Goal: Task Accomplishment & Management: Manage account settings

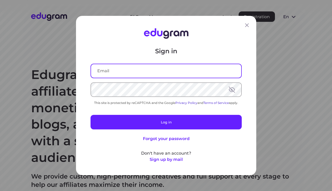
click at [133, 73] on input "text" at bounding box center [166, 71] width 150 height 14
type input "avrshnmxm@gmail.com"
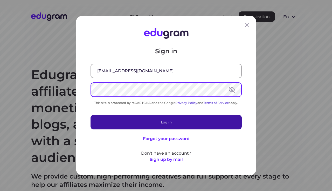
click at [217, 125] on button "Log in" at bounding box center [166, 122] width 151 height 15
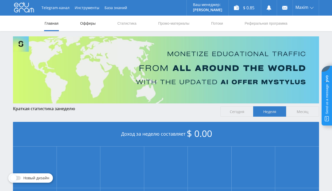
click at [88, 23] on link "Офферы" at bounding box center [88, 24] width 17 height 16
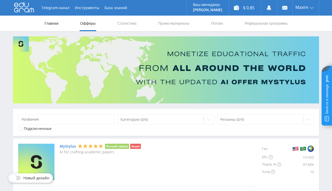
click at [54, 24] on link "Главная" at bounding box center [51, 24] width 15 height 16
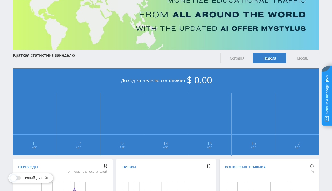
scroll to position [35, 0]
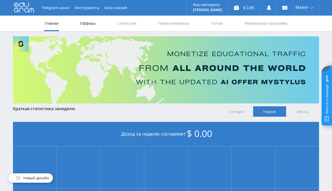
click at [86, 21] on link "Офферы" at bounding box center [88, 24] width 17 height 16
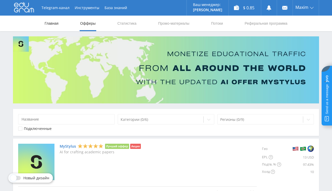
click at [51, 23] on link "Главная" at bounding box center [51, 24] width 15 height 16
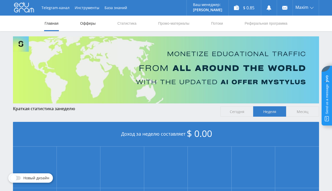
click at [90, 25] on link "Офферы" at bounding box center [88, 24] width 17 height 16
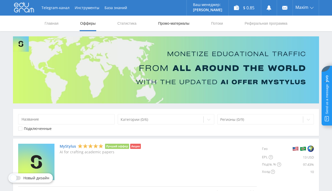
click at [170, 25] on link "Промо-материалы" at bounding box center [174, 24] width 32 height 16
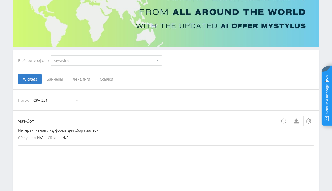
scroll to position [55, 0]
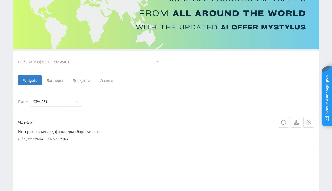
click at [61, 78] on span "Баннеры" at bounding box center [55, 80] width 26 height 10
click at [0, 0] on input "Баннеры" at bounding box center [0, 0] width 0 height 0
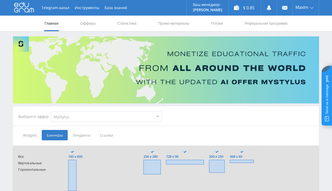
click at [26, 7] on icon at bounding box center [24, 7] width 20 height 10
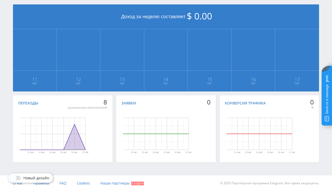
scroll to position [8, 0]
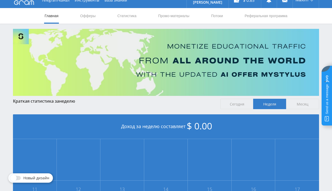
click at [55, 16] on link "Главная" at bounding box center [51, 16] width 15 height 16
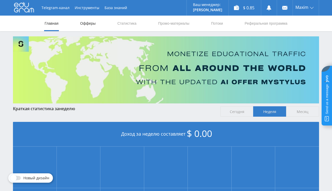
click at [82, 21] on link "Офферы" at bounding box center [88, 24] width 17 height 16
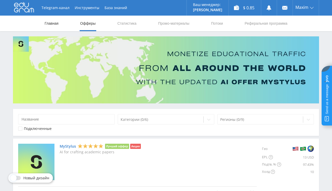
click at [55, 21] on link "Главная" at bounding box center [51, 24] width 15 height 16
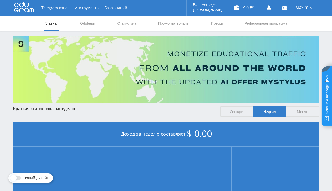
scroll to position [110, 0]
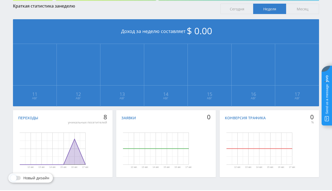
scroll to position [117, 0]
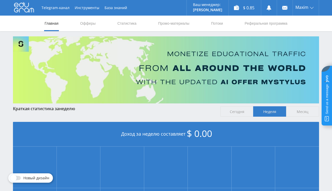
scroll to position [117, 0]
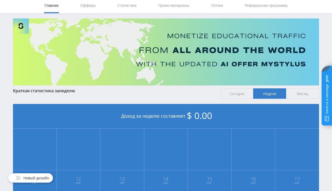
scroll to position [8, 0]
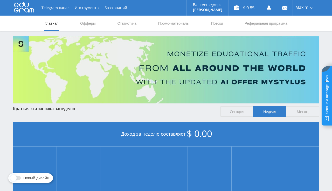
scroll to position [117, 0]
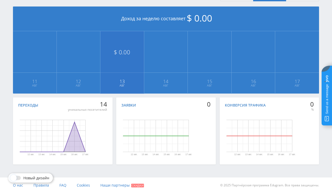
scroll to position [117, 0]
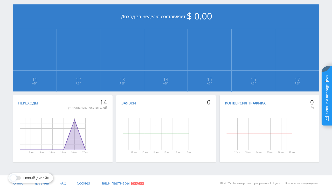
click at [41, 134] on rect "Диаграмма." at bounding box center [53, 134] width 66 height 0
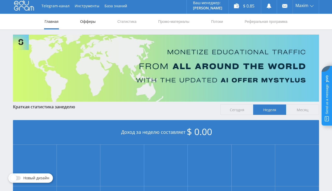
scroll to position [0, 0]
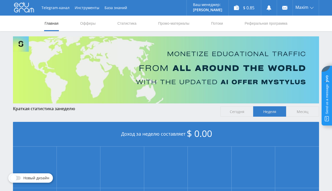
click at [117, 23] on nav "Главная Офферы Статистика Промо-материалы Потоки Реферальная программа" at bounding box center [166, 24] width 244 height 16
click at [124, 23] on link "Статистика" at bounding box center [127, 24] width 20 height 16
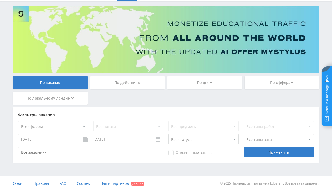
scroll to position [30, 0]
click at [70, 92] on div "По локальному лендингу" at bounding box center [50, 98] width 75 height 13
click at [0, 0] on input "По локальному лендингу" at bounding box center [0, 0] width 0 height 0
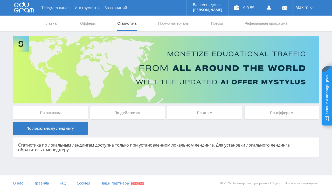
scroll to position [0, 0]
click at [76, 111] on div "По заказам" at bounding box center [50, 112] width 75 height 13
click at [0, 0] on input "По заказам" at bounding box center [0, 0] width 0 height 0
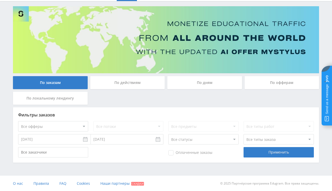
scroll to position [30, 0]
click at [137, 84] on div "По действиям" at bounding box center [127, 82] width 75 height 13
click at [0, 0] on input "По действиям" at bounding box center [0, 0] width 0 height 0
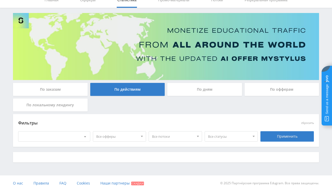
scroll to position [23, 0]
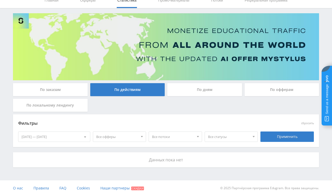
click at [209, 89] on div "По дням" at bounding box center [204, 89] width 75 height 13
click at [0, 0] on input "По дням" at bounding box center [0, 0] width 0 height 0
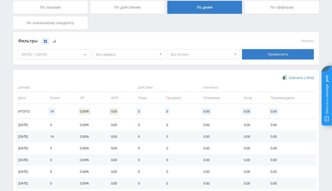
scroll to position [78, 0]
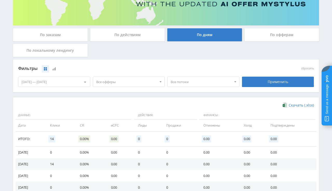
click at [272, 37] on div "По офферам" at bounding box center [282, 34] width 75 height 13
click at [0, 0] on input "По офферам" at bounding box center [0, 0] width 0 height 0
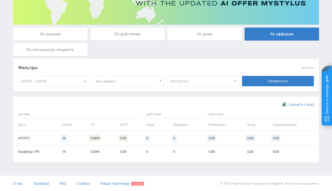
scroll to position [0, 0]
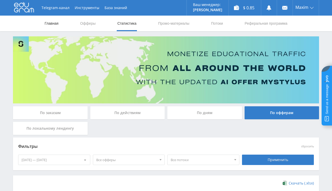
click at [45, 21] on link "Главная" at bounding box center [51, 24] width 15 height 16
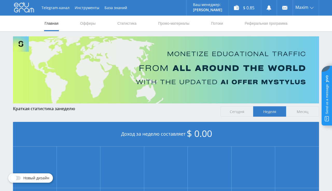
scroll to position [117, 0]
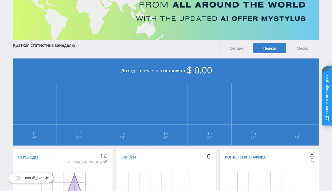
scroll to position [35, 0]
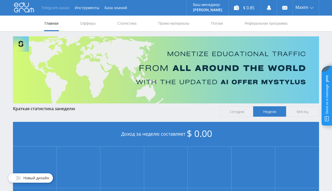
click at [58, 9] on link "Telegram-канал" at bounding box center [55, 8] width 33 height 16
click at [86, 25] on link "Офферы" at bounding box center [88, 24] width 17 height 16
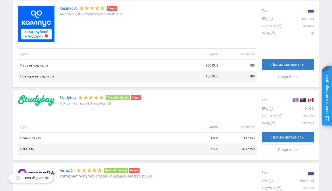
scroll to position [329, 0]
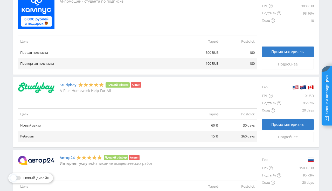
click at [220, 86] on div "Studybay Лучший оффер Акция A-Plus Homework Help For All" at bounding box center [137, 87] width 239 height 11
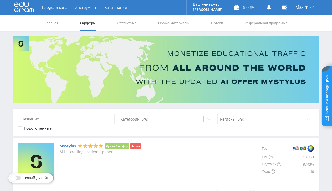
scroll to position [0, 0]
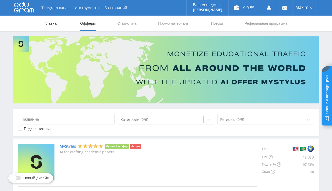
click at [50, 25] on link "Главная" at bounding box center [51, 24] width 15 height 16
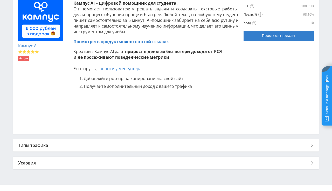
scroll to position [135, 0]
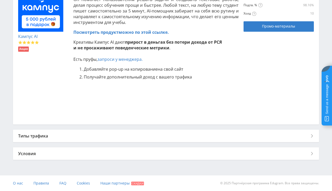
click at [91, 131] on div "Типы трафика" at bounding box center [166, 136] width 306 height 12
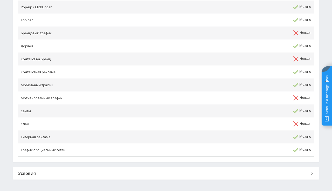
scroll to position [311, 0]
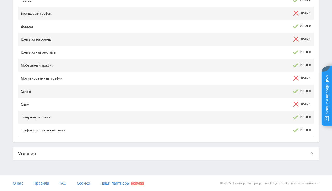
drag, startPoint x: 64, startPoint y: 153, endPoint x: 74, endPoint y: 134, distance: 21.8
click at [63, 153] on div "Условия" at bounding box center [166, 153] width 306 height 12
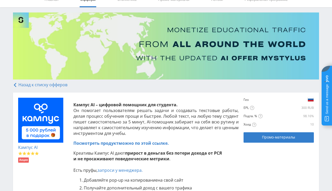
scroll to position [0, 0]
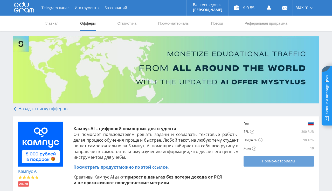
click at [293, 160] on span "Промо-материалы" at bounding box center [278, 161] width 33 height 4
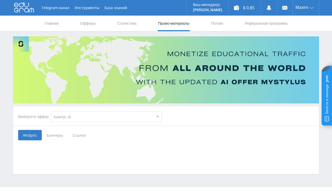
select select "340"
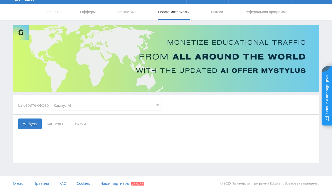
click at [57, 125] on span "Баннеры" at bounding box center [55, 123] width 26 height 10
click at [0, 0] on input "Баннеры" at bounding box center [0, 0] width 0 height 0
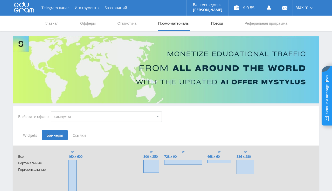
click at [220, 22] on link "Потоки" at bounding box center [217, 24] width 13 height 16
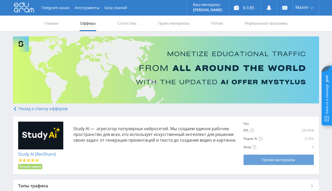
click at [283, 161] on span "Промо-материалы" at bounding box center [278, 160] width 33 height 4
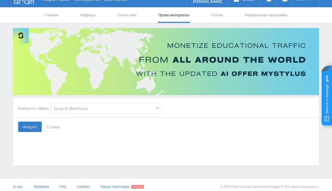
scroll to position [11, 0]
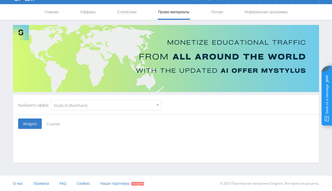
click at [53, 124] on span "Ссылки" at bounding box center [53, 123] width 23 height 10
click at [0, 0] on input "Ссылки" at bounding box center [0, 0] width 0 height 0
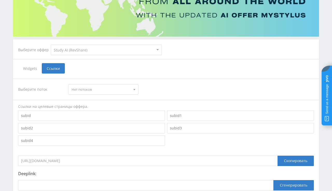
scroll to position [66, 0]
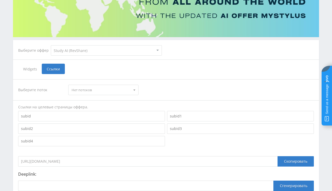
click at [92, 91] on span "Нет потоков" at bounding box center [101, 90] width 59 height 10
click at [51, 45] on select "MyStylus MyStylus - Revshare Кампус AI Studybay Автор24 Studybay [GEOGRAPHIC_DA…" at bounding box center [106, 50] width 111 height 10
select select "83"
click option "Studybay CPA" at bounding box center [0, 0] width 0 height 0
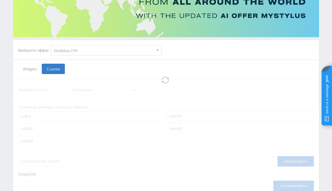
select select "83"
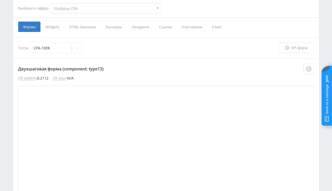
scroll to position [121, 0]
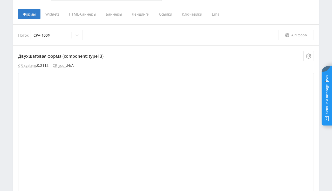
click at [56, 15] on span "Widgets" at bounding box center [53, 14] width 24 height 10
click at [0, 0] on input "Widgets" at bounding box center [0, 0] width 0 height 0
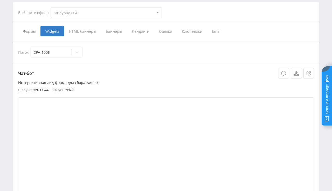
scroll to position [93, 0]
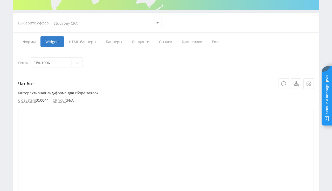
click at [88, 43] on span "HTML-баннеры" at bounding box center [82, 41] width 37 height 10
click at [0, 0] on input "HTML-баннеры" at bounding box center [0, 0] width 0 height 0
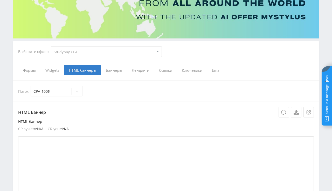
scroll to position [40, 0]
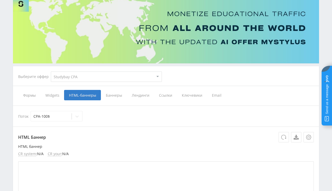
click at [115, 97] on span "Баннеры" at bounding box center [114, 95] width 26 height 10
click at [0, 0] on input "Баннеры" at bounding box center [0, 0] width 0 height 0
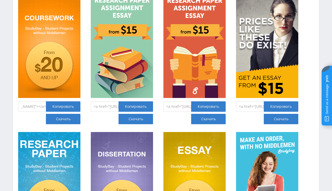
scroll to position [0, 323]
drag, startPoint x: 35, startPoint y: 106, endPoint x: 22, endPoint y: 105, distance: 12.8
click at [22, 105] on input "<a href="https://eduforms.org/buy-coursework?rid=b6ac3cee03f4f084&promo=1&banne…" at bounding box center [32, 106] width 28 height 10
click at [83, 71] on div "Баннеры 240 x 400 px <a href="https://eduforms.org/order?rid=b6ac3cee03f4f084&p…" at bounding box center [166, 128] width 296 height 560
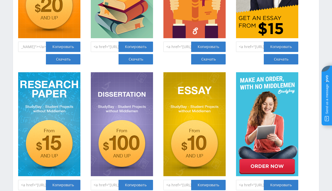
scroll to position [479, 0]
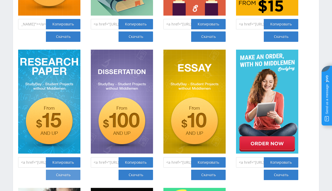
click at [58, 173] on link "Скачать" at bounding box center [63, 175] width 35 height 10
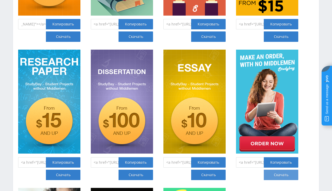
click at [278, 176] on link "Скачать" at bounding box center [281, 175] width 35 height 10
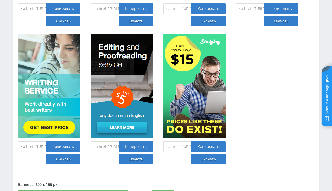
scroll to position [643, 0]
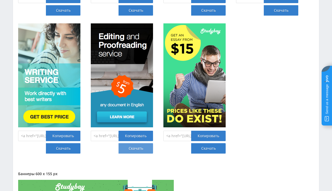
click at [131, 150] on link "Скачать" at bounding box center [136, 148] width 35 height 10
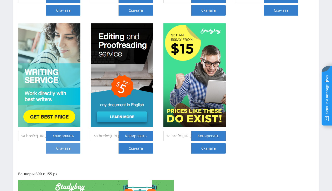
click at [65, 147] on link "Скачать" at bounding box center [63, 148] width 35 height 10
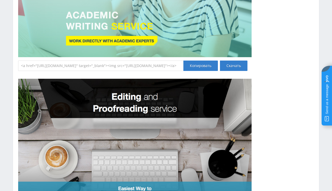
scroll to position [2517, 0]
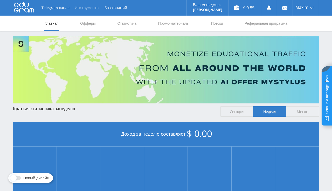
click at [87, 9] on button "Инструменты" at bounding box center [87, 8] width 30 height 16
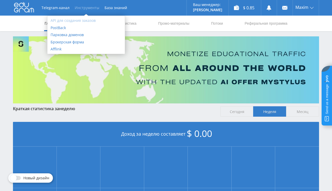
click at [66, 21] on link "API для создания заказов" at bounding box center [86, 20] width 77 height 7
click at [62, 28] on link "PostBack" at bounding box center [86, 27] width 77 height 7
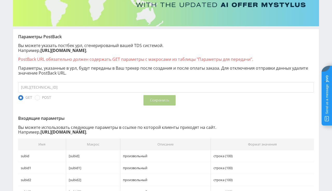
scroll to position [82, 0]
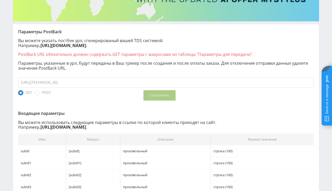
click at [49, 83] on input "[URL][TECHNICAL_ID]" at bounding box center [166, 82] width 296 height 10
click at [55, 93] on div "GET POST" at bounding box center [65, 92] width 95 height 5
click at [49, 93] on span "POST" at bounding box center [43, 92] width 16 height 5
click at [0, 0] on input "POST" at bounding box center [0, 0] width 0 height 0
click at [27, 92] on span "GET" at bounding box center [25, 92] width 14 height 5
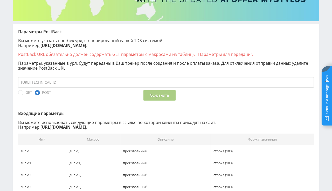
click at [0, 0] on input "GET" at bounding box center [0, 0] width 0 height 0
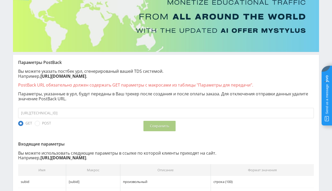
scroll to position [0, 0]
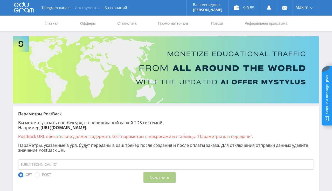
click at [90, 11] on button "Инструменты" at bounding box center [87, 8] width 30 height 16
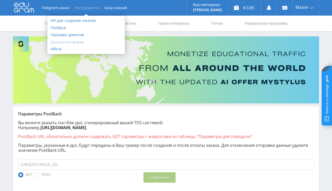
click at [76, 41] on link "Брокерская форма" at bounding box center [86, 41] width 77 height 7
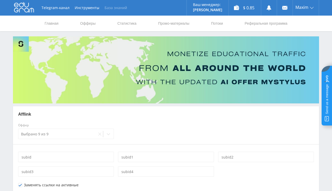
click at [109, 9] on link "База знаний" at bounding box center [116, 8] width 28 height 16
click at [52, 22] on link "Главная" at bounding box center [51, 24] width 15 height 16
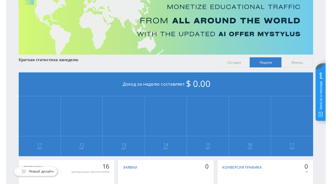
scroll to position [27, 0]
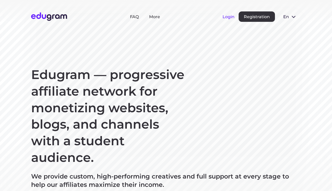
click at [226, 16] on button "Login" at bounding box center [229, 16] width 12 height 5
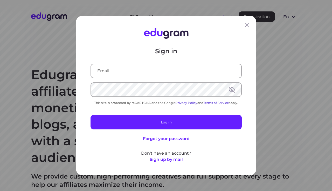
type input "avrshnmxm@gmail.com"
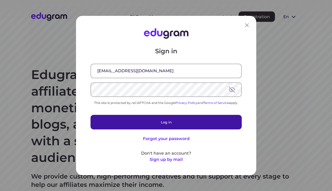
click at [159, 121] on button "Log in" at bounding box center [166, 122] width 151 height 15
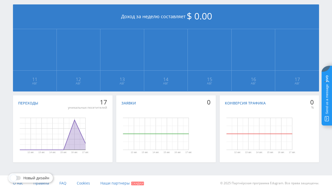
scroll to position [8, 0]
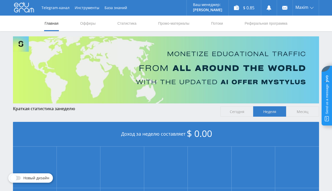
scroll to position [117, 0]
